Goal: Transaction & Acquisition: Purchase product/service

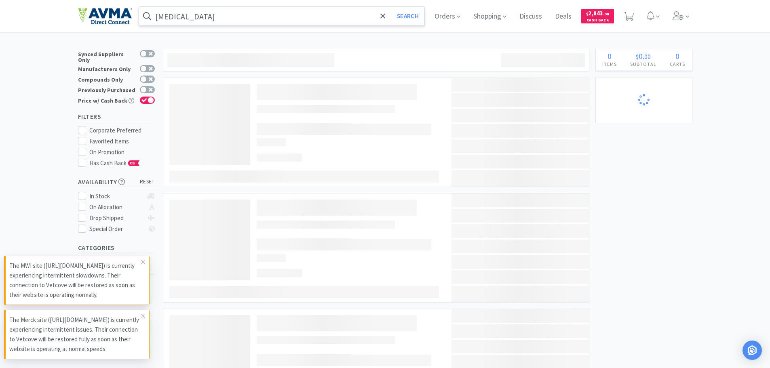
click at [175, 17] on input "[MEDICAL_DATA]" at bounding box center [282, 16] width 286 height 19
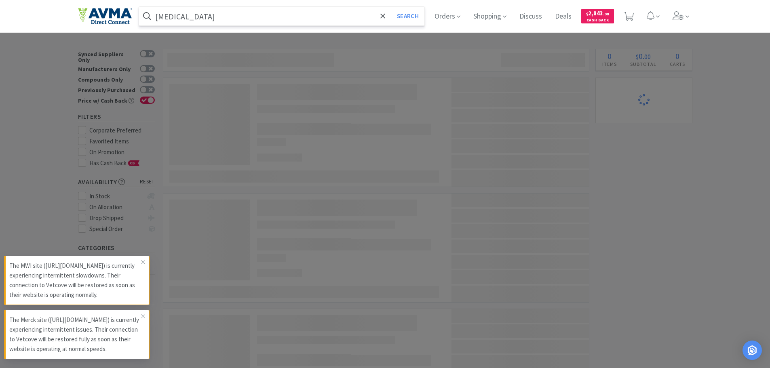
paste input "072662"
type input "072662"
click at [391, 7] on button "Search" at bounding box center [408, 16] width 34 height 19
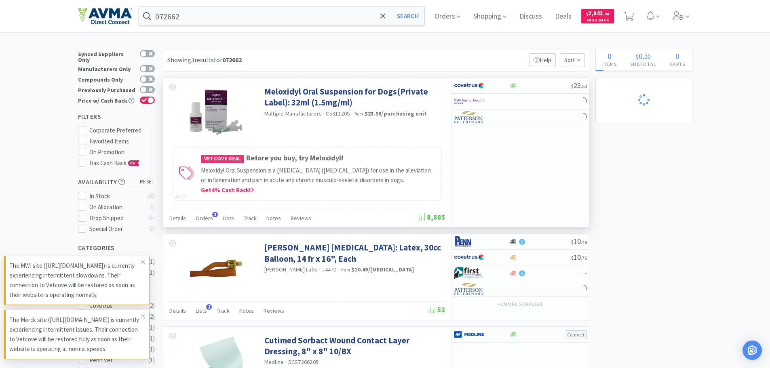
select select "1"
select select "4"
select select "2"
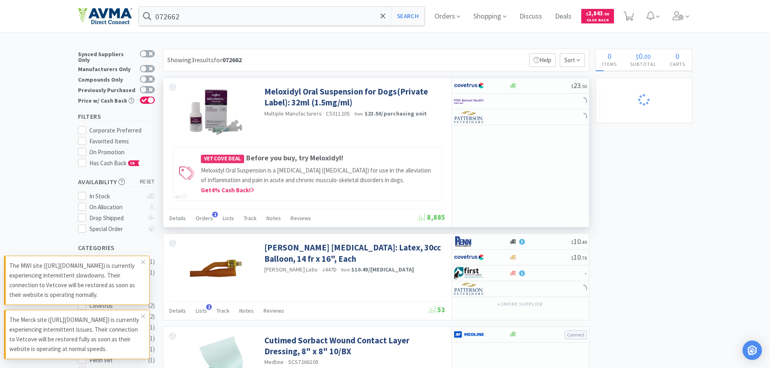
select select "1"
select select "6"
select select "1"
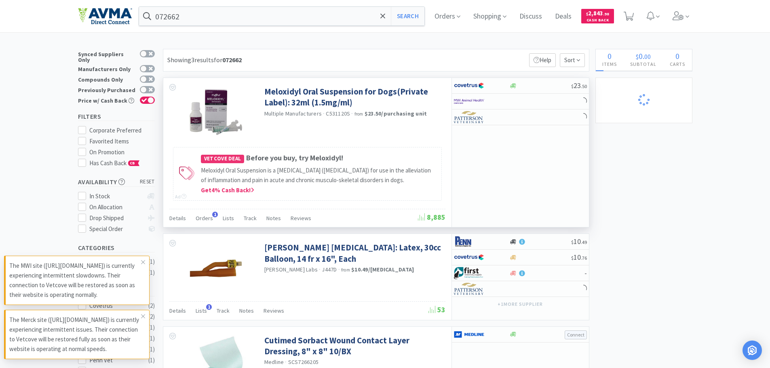
select select "1"
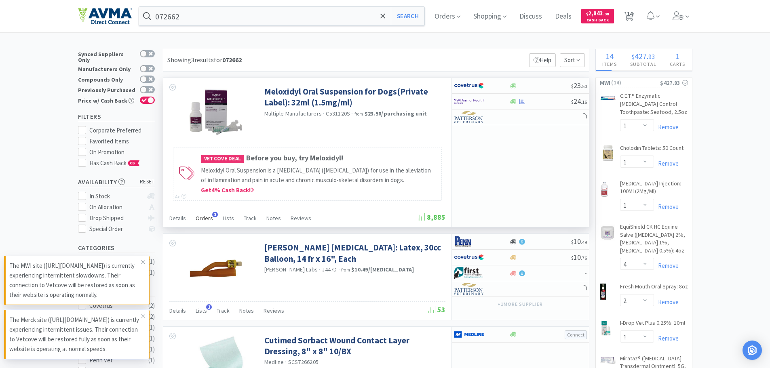
click at [205, 217] on span "Orders" at bounding box center [204, 218] width 17 height 7
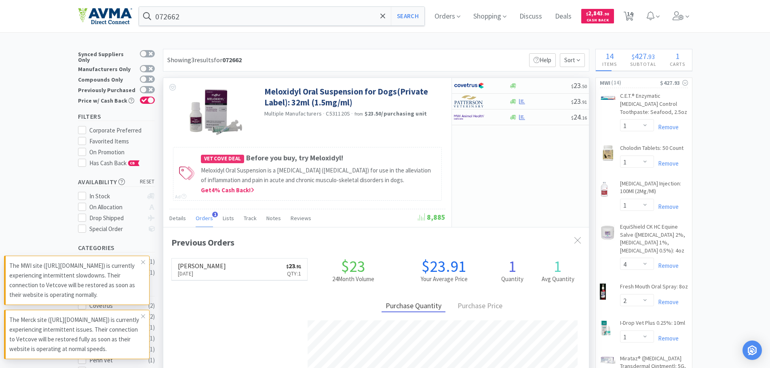
scroll to position [209, 426]
click at [350, 252] on div "Previous Orders [PERSON_NAME] [DATE] $ 23 . 91 Qty: 1 $23 24 Month Volume $23.9…" at bounding box center [375, 332] width 409 height 193
click at [574, 238] on icon at bounding box center [577, 240] width 6 height 6
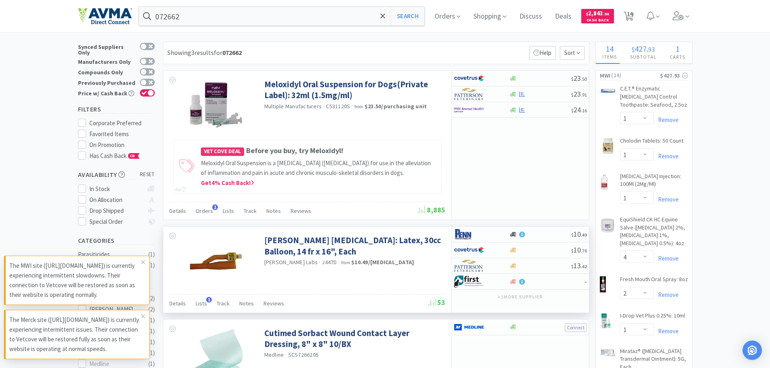
scroll to position [0, 0]
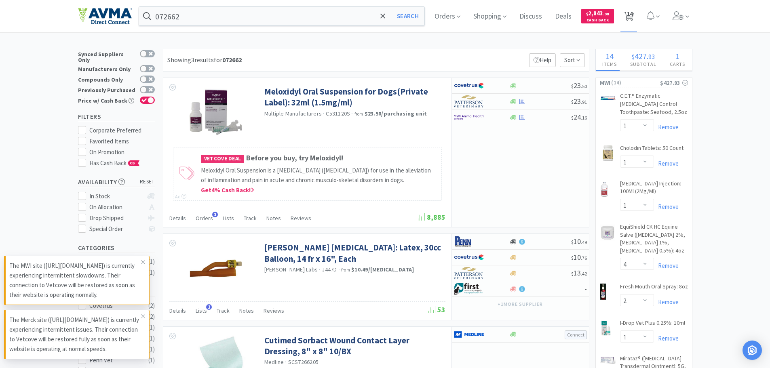
select select "1"
select select "6"
select select "10"
select select "7"
select select "1"
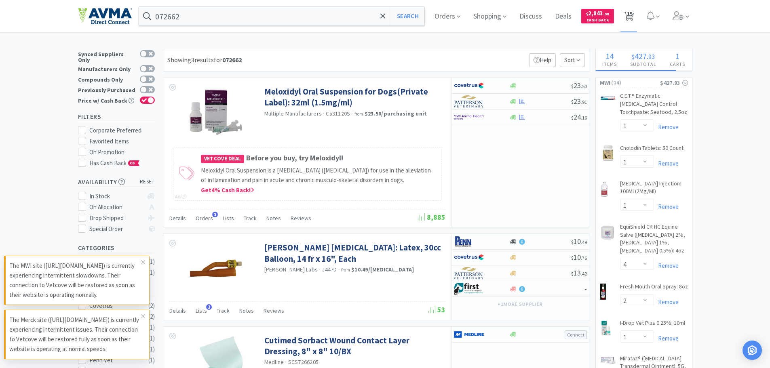
select select "1"
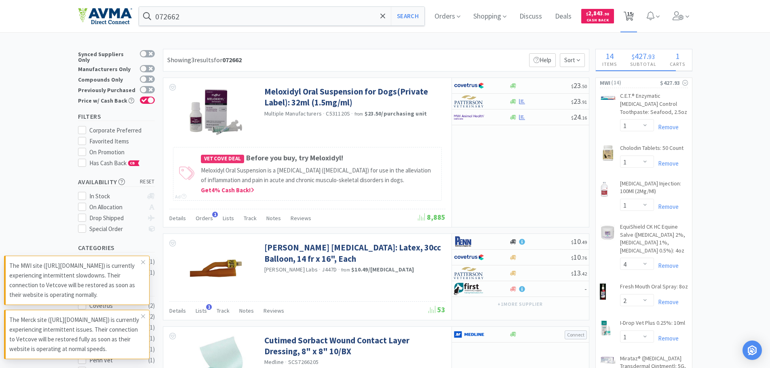
select select "1"
select select "6"
select select "1"
select select "3"
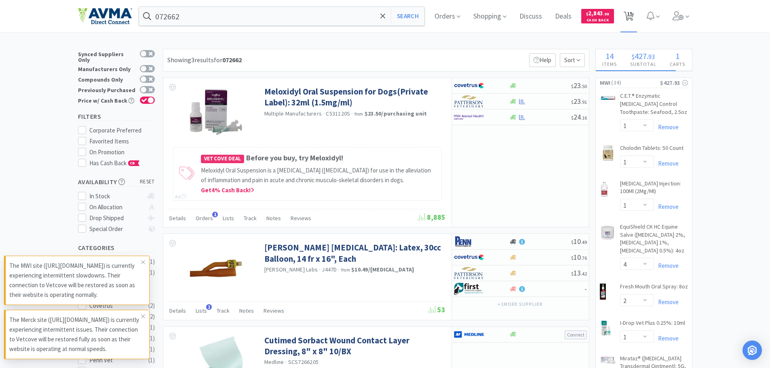
select select "2"
select select "1"
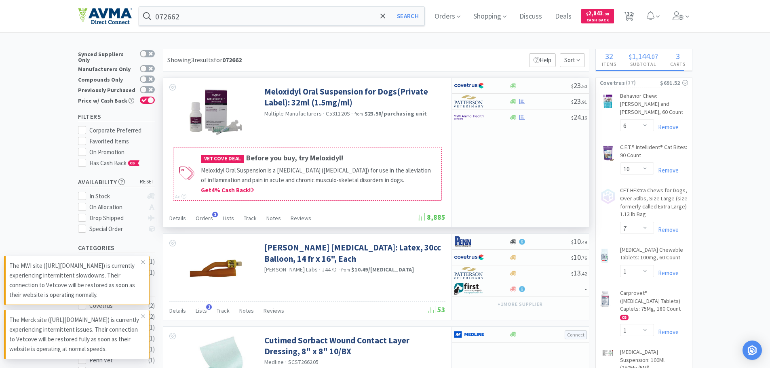
scroll to position [40, 0]
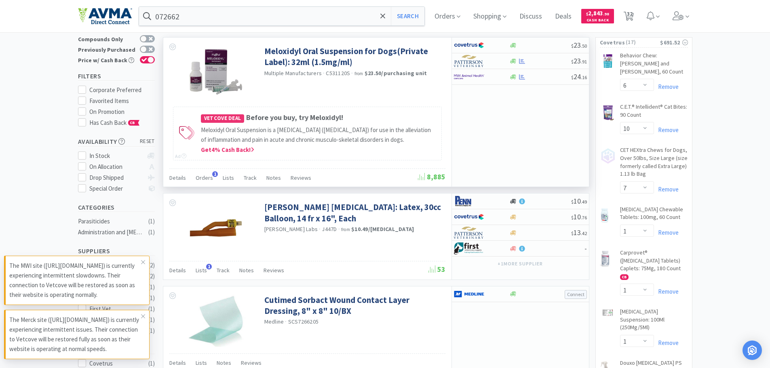
click at [272, 92] on div "Meloxidyl Oral Suspension for Dogs(Private Label): 32ml (1.5mg/ml) Multiple Man…" at bounding box center [307, 71] width 288 height 67
